Goal: Answer question/provide support: Share knowledge or assist other users

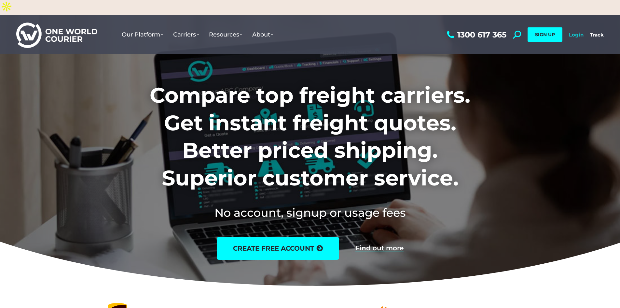
click at [579, 32] on link "Login" at bounding box center [576, 35] width 15 height 6
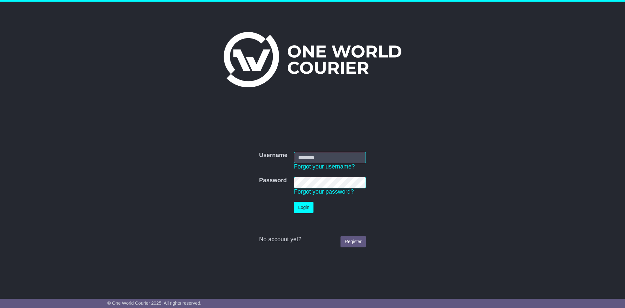
type input "**"
click at [312, 159] on input "**" at bounding box center [330, 157] width 72 height 11
click at [302, 214] on td "Login" at bounding box center [330, 207] width 78 height 18
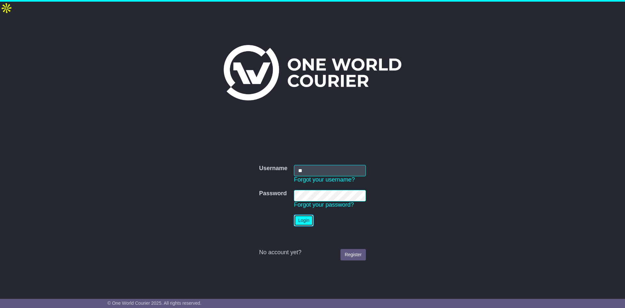
click at [302, 215] on button "Login" at bounding box center [304, 220] width 20 height 11
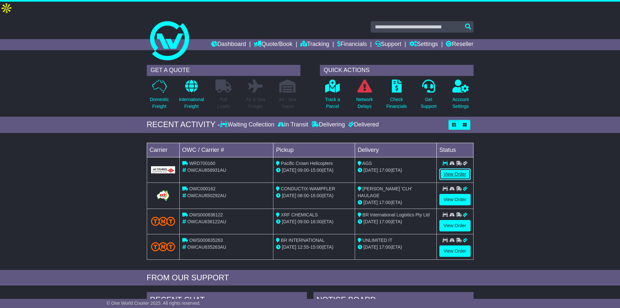
click at [462, 168] on link "View Order" at bounding box center [455, 173] width 31 height 11
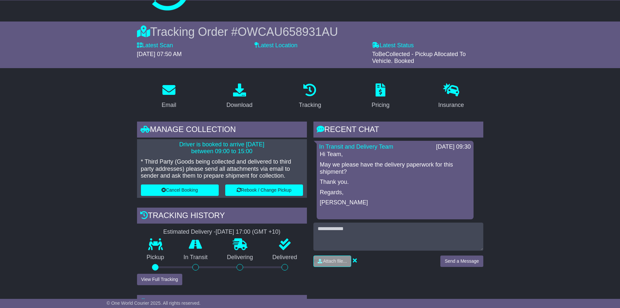
scroll to position [65, 0]
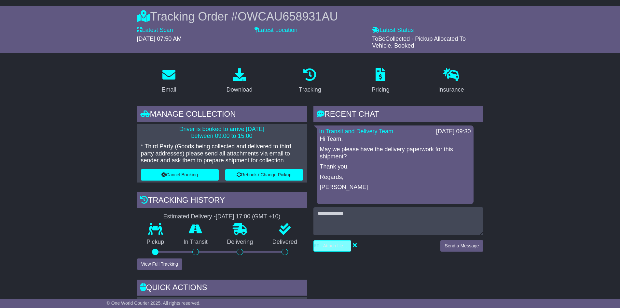
click at [335, 240] on input "file" at bounding box center [301, 245] width 99 height 11
type input "**********"
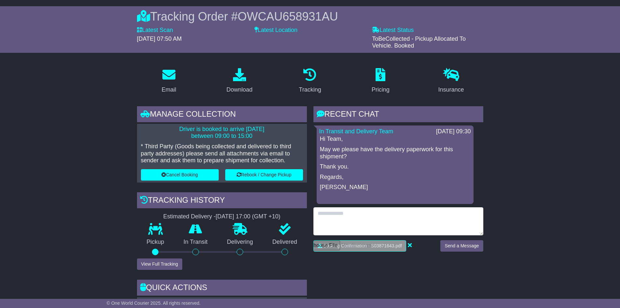
click at [360, 207] on textarea at bounding box center [399, 221] width 170 height 28
type textarea "**********"
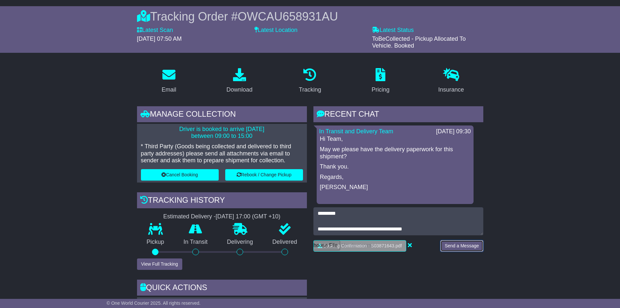
click at [459, 240] on button "Send a Message" at bounding box center [462, 245] width 43 height 11
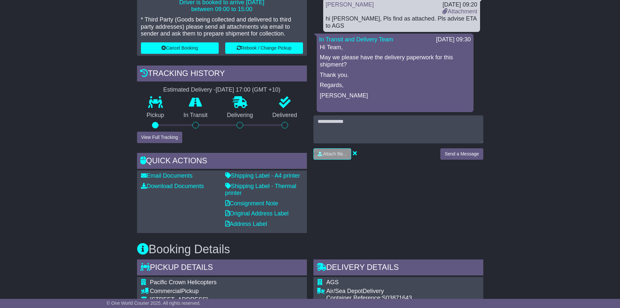
scroll to position [98, 0]
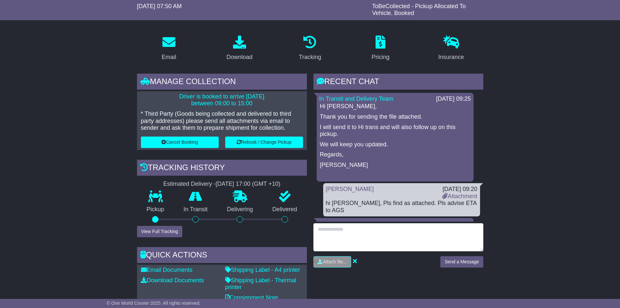
click at [359, 223] on textarea at bounding box center [399, 237] width 170 height 28
type textarea "**********"
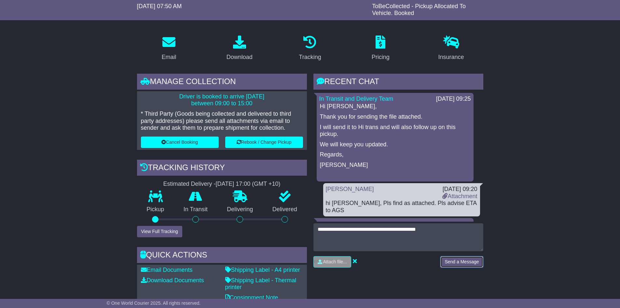
click at [472, 256] on button "Send a Message" at bounding box center [462, 261] width 43 height 11
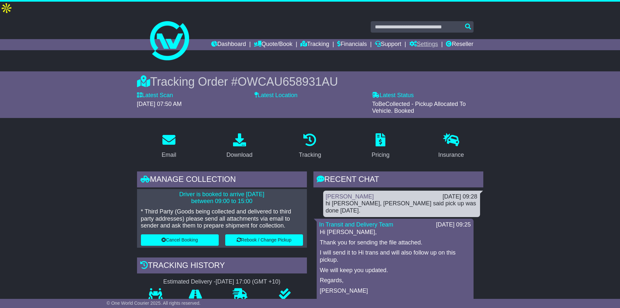
click at [422, 39] on link "Settings" at bounding box center [424, 44] width 29 height 11
click at [423, 52] on link "Settings" at bounding box center [435, 55] width 51 height 7
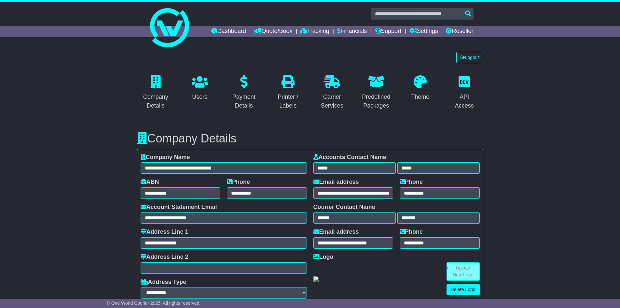
select select "**********"
select select "**"
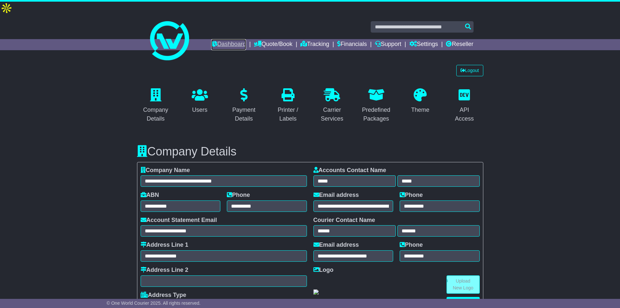
click at [223, 39] on link "Dashboard" at bounding box center [228, 44] width 35 height 11
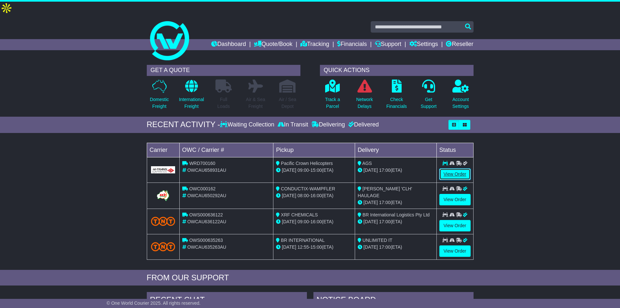
click at [457, 168] on link "View Order" at bounding box center [455, 173] width 31 height 11
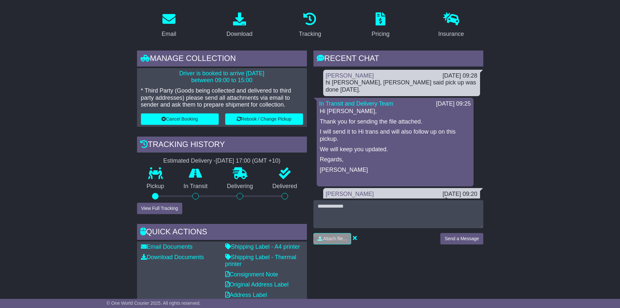
scroll to position [130, 0]
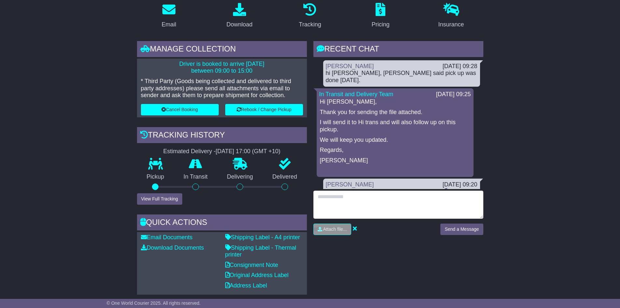
click at [403, 190] on textarea at bounding box center [399, 204] width 170 height 28
type textarea "**********"
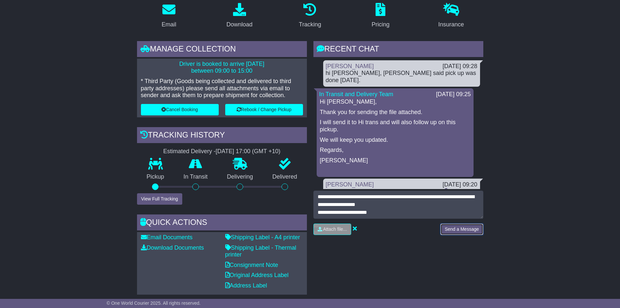
click at [449, 223] on button "Send a Message" at bounding box center [462, 228] width 43 height 11
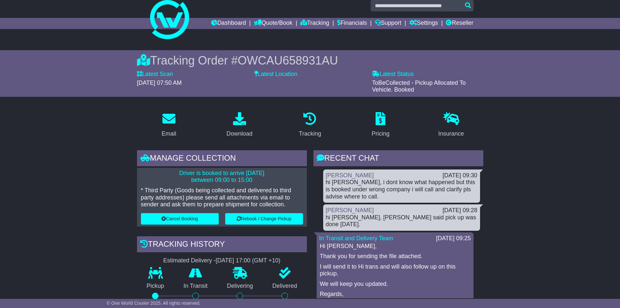
scroll to position [0, 0]
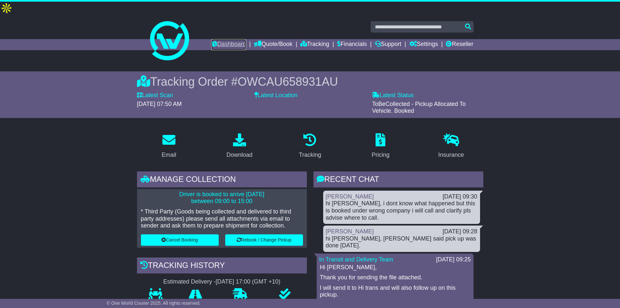
click at [226, 39] on link "Dashboard" at bounding box center [228, 44] width 35 height 11
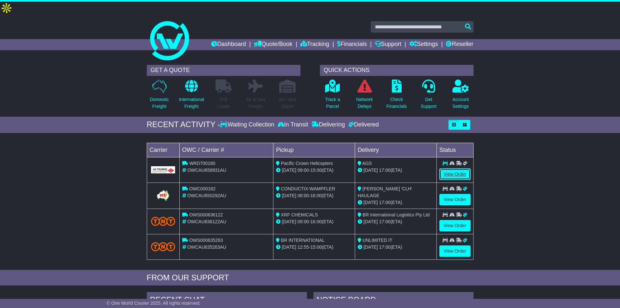
click at [459, 168] on link "View Order" at bounding box center [455, 173] width 31 height 11
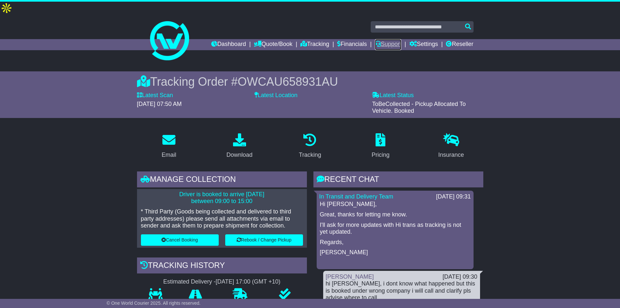
click at [375, 41] on icon at bounding box center [378, 44] width 6 height 6
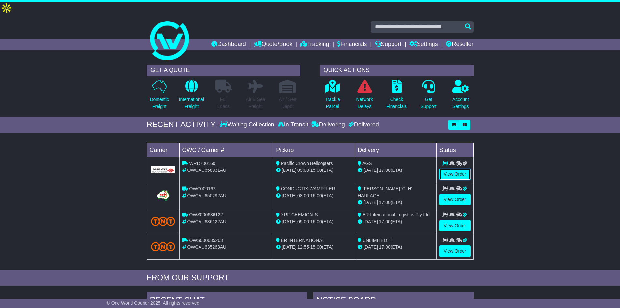
click at [462, 168] on link "View Order" at bounding box center [455, 173] width 31 height 11
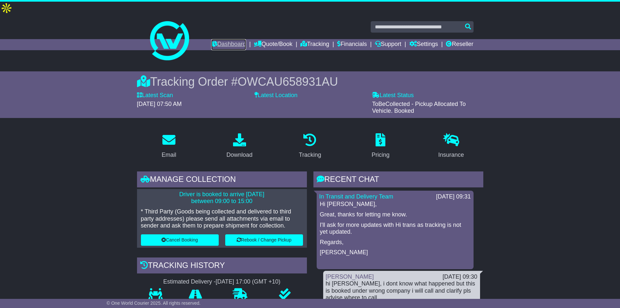
click at [211, 39] on link "Dashboard" at bounding box center [228, 44] width 35 height 11
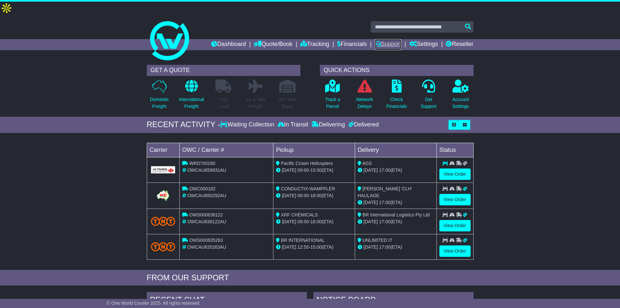
click at [381, 39] on link "Support" at bounding box center [388, 44] width 26 height 11
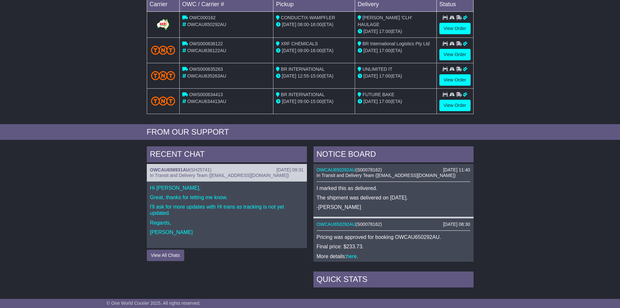
scroll to position [163, 0]
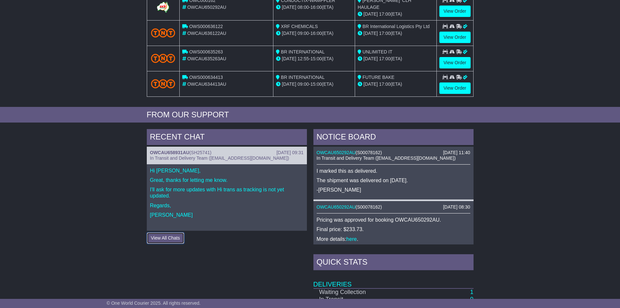
click at [169, 232] on button "View All Chats" at bounding box center [165, 237] width 37 height 11
drag, startPoint x: 198, startPoint y: 142, endPoint x: 186, endPoint y: 167, distance: 27.5
click at [186, 177] on p "Great, thanks for letting me know." at bounding box center [227, 180] width 154 height 6
drag, startPoint x: 209, startPoint y: 192, endPoint x: 204, endPoint y: 194, distance: 5.6
click at [209, 202] on p "Regards," at bounding box center [227, 205] width 154 height 6
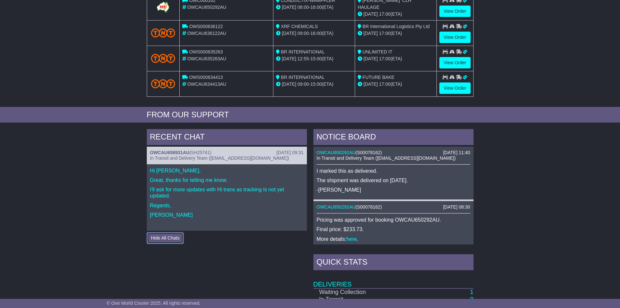
click at [171, 232] on button "Hide All Chats" at bounding box center [165, 237] width 37 height 11
click at [175, 232] on button "View All Chats" at bounding box center [165, 237] width 37 height 11
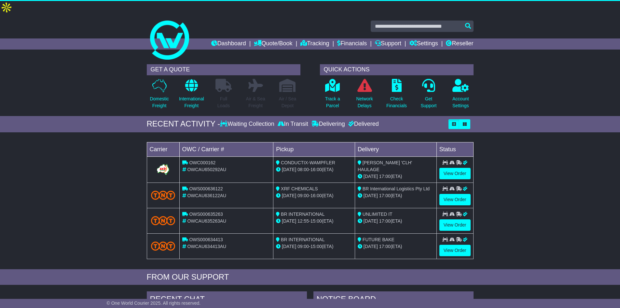
scroll to position [0, 0]
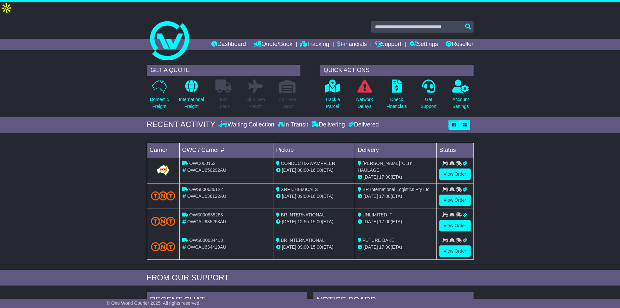
click at [173, 39] on div "Dashboard Quote/Book Domestic International Saved Quotes Drafts Domestic Quote …" at bounding box center [310, 44] width 333 height 11
click at [213, 39] on link "Dashboard" at bounding box center [228, 44] width 35 height 11
click at [461, 96] on p "Account Settings" at bounding box center [461, 103] width 17 height 14
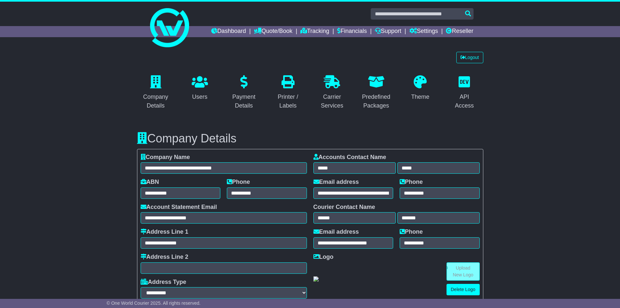
select select "**********"
select select "**"
select select "*"
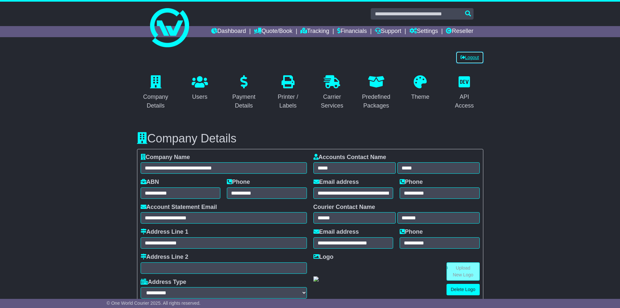
click at [475, 59] on link "Logout" at bounding box center [469, 57] width 27 height 11
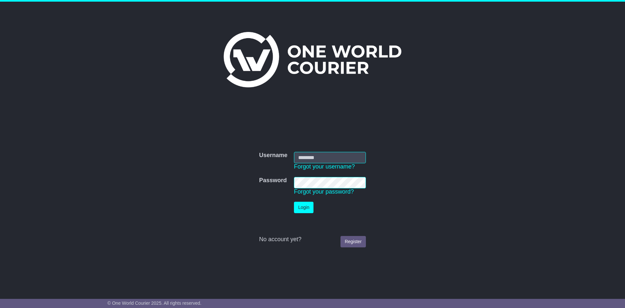
type input "**"
click at [318, 156] on input "**" at bounding box center [330, 157] width 72 height 11
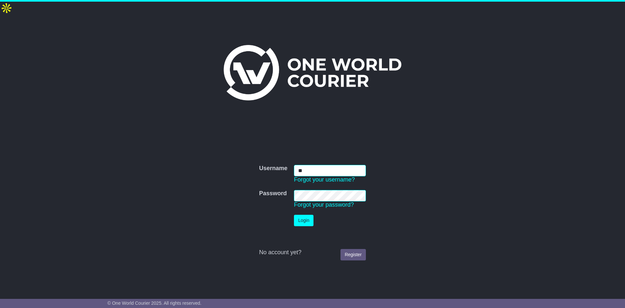
click at [332, 165] on input "**" at bounding box center [330, 170] width 72 height 11
type input "**********"
click at [294, 215] on button "Login" at bounding box center [304, 220] width 20 height 11
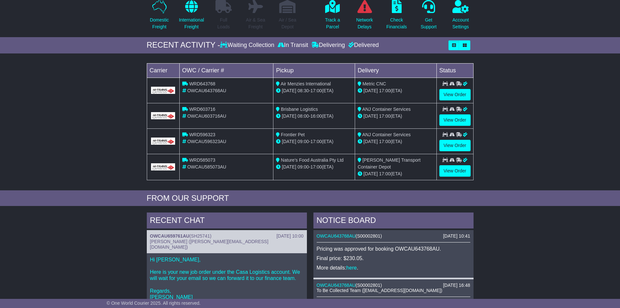
scroll to position [130, 0]
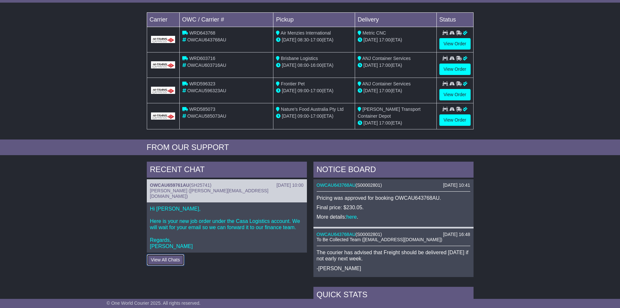
click at [154, 254] on button "View All Chats" at bounding box center [165, 259] width 37 height 11
click at [215, 206] on p "Hi Vaighav, Here is your new job order under the Casa Logistics account. We wil…" at bounding box center [227, 227] width 154 height 44
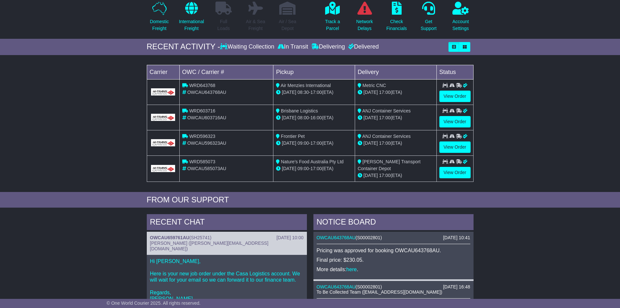
scroll to position [0, 0]
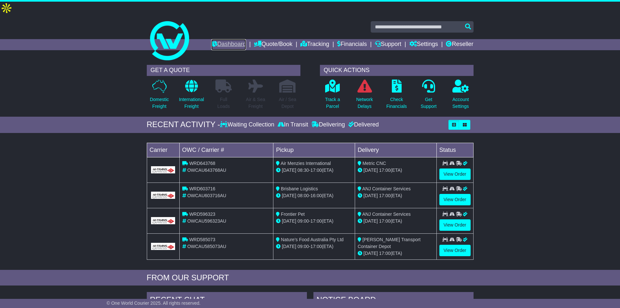
click at [217, 39] on link "Dashboard" at bounding box center [228, 44] width 35 height 11
click at [428, 39] on link "Settings" at bounding box center [424, 44] width 29 height 11
click at [422, 52] on link "Settings" at bounding box center [435, 55] width 51 height 7
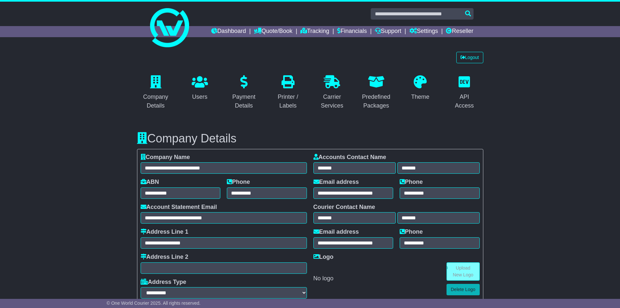
select select "**********"
select select "**"
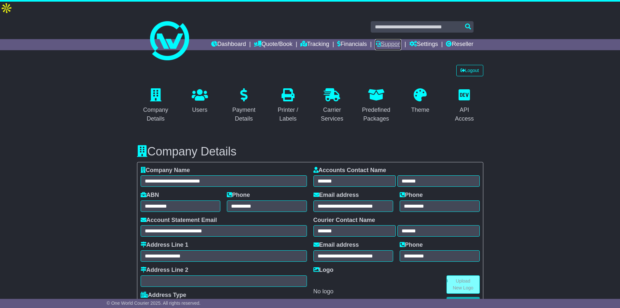
click at [394, 39] on link "Support" at bounding box center [388, 44] width 26 height 11
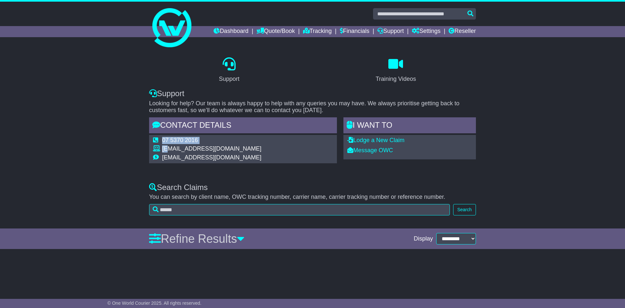
drag, startPoint x: 262, startPoint y: 146, endPoint x: 169, endPoint y: 149, distance: 93.5
click at [169, 149] on div "07 5370 2016 [EMAIL_ADDRESS][DOMAIN_NAME] [EMAIL_ADDRESS][DOMAIN_NAME]" at bounding box center [243, 149] width 188 height 28
click at [170, 150] on td "[EMAIL_ADDRESS][DOMAIN_NAME]" at bounding box center [211, 149] width 99 height 9
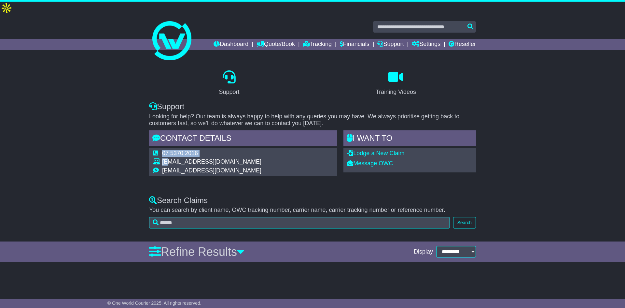
click at [259, 148] on div "07 5370 2016 [EMAIL_ADDRESS][DOMAIN_NAME] [EMAIL_ADDRESS][DOMAIN_NAME]" at bounding box center [243, 162] width 188 height 28
click at [254, 148] on div "07 5370 2016 [EMAIL_ADDRESS][DOMAIN_NAME] [EMAIL_ADDRESS][DOMAIN_NAME]" at bounding box center [243, 162] width 188 height 28
click at [217, 39] on link "Dashboard" at bounding box center [231, 44] width 35 height 11
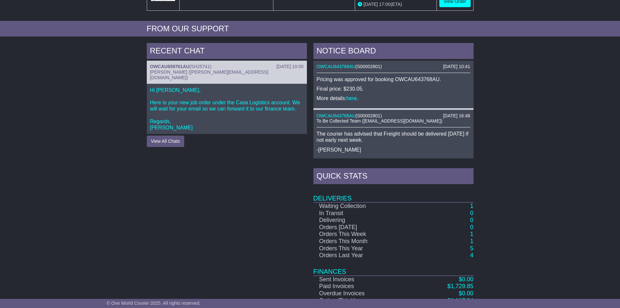
scroll to position [260, 0]
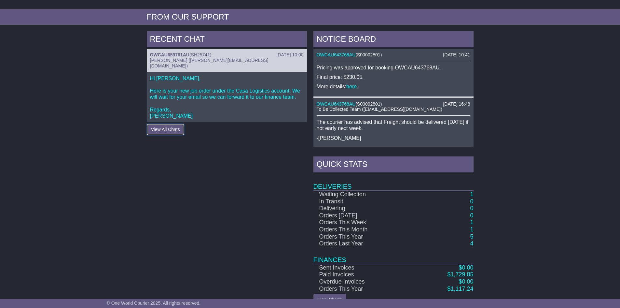
click at [167, 124] on button "View All Chats" at bounding box center [165, 129] width 37 height 11
click at [242, 75] on p "Hi Vaighav, Here is your new job order under the Casa Logistics account. We wil…" at bounding box center [227, 97] width 154 height 44
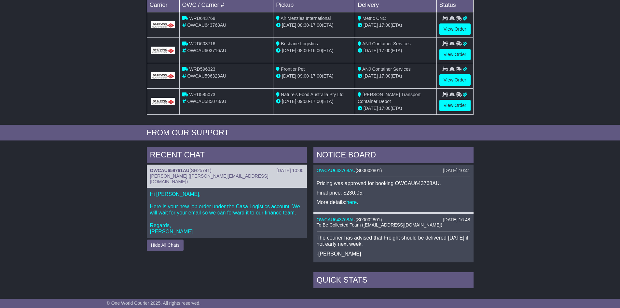
scroll to position [130, 0]
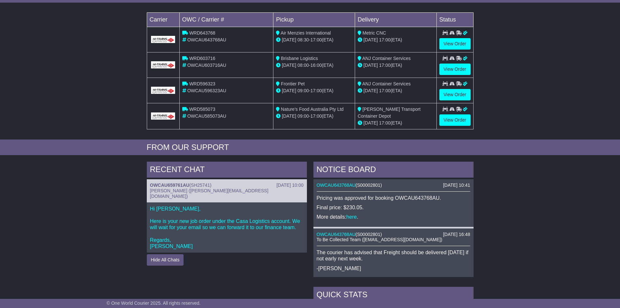
click at [184, 188] on span "[PERSON_NAME] ([PERSON_NAME][EMAIL_ADDRESS][DOMAIN_NAME])" at bounding box center [209, 193] width 119 height 11
drag, startPoint x: 184, startPoint y: 176, endPoint x: 258, endPoint y: 174, distance: 74.0
click at [258, 188] on div "[PERSON_NAME] ([PERSON_NAME][EMAIL_ADDRESS][DOMAIN_NAME])" at bounding box center [227, 193] width 154 height 11
copy div "cristina@oneworldcourier.com.au)"
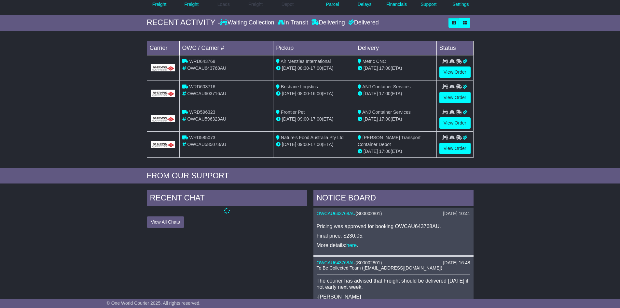
scroll to position [65, 0]
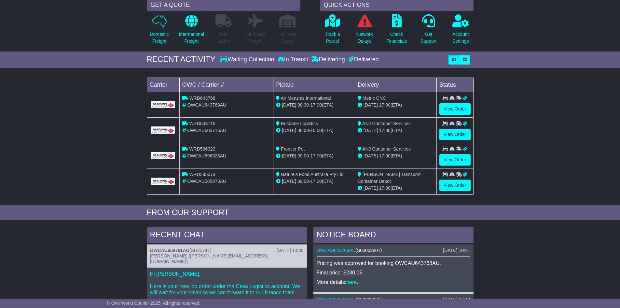
click at [291, 56] on div "In Transit" at bounding box center [293, 59] width 34 height 7
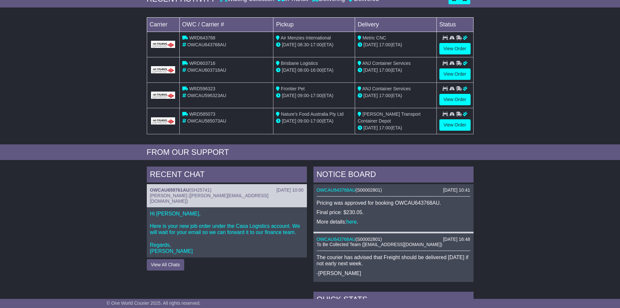
scroll to position [130, 0]
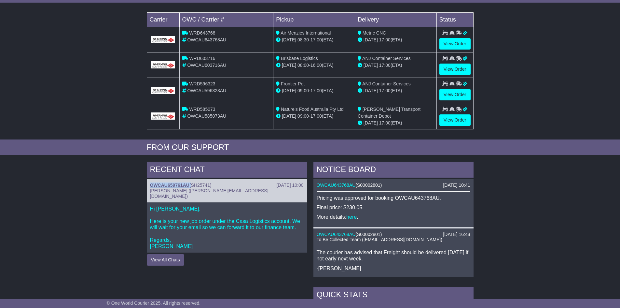
drag, startPoint x: 190, startPoint y: 170, endPoint x: 153, endPoint y: 170, distance: 36.8
click at [143, 170] on div "RECENT CHAT 16 Oct 2025 10:00 OWCAU659761AU ( SH25741 ) Cristina Santos (cristi…" at bounding box center [310, 298] width 620 height 280
click at [159, 182] on link "OWCAU659761AU" at bounding box center [169, 184] width 39 height 5
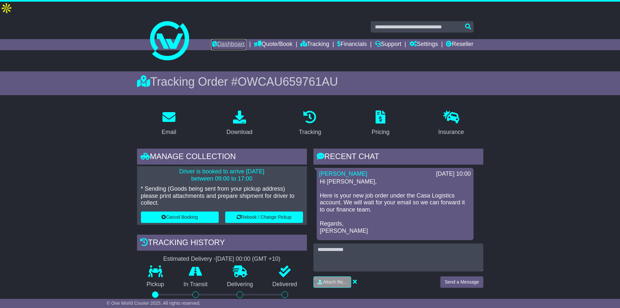
click at [219, 39] on link "Dashboard" at bounding box center [228, 44] width 35 height 11
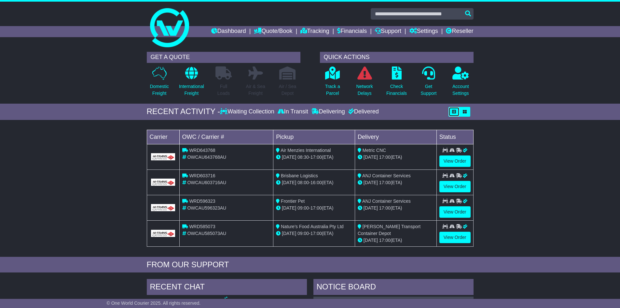
click at [451, 111] on button "button" at bounding box center [454, 112] width 11 height 10
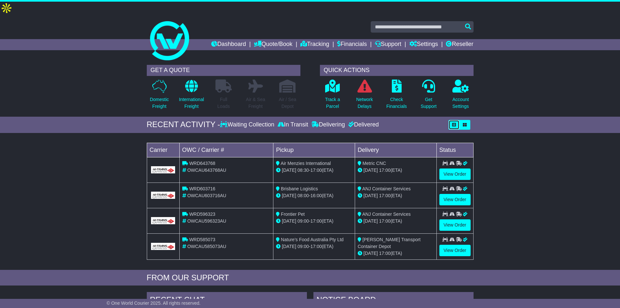
scroll to position [130, 0]
